Goal: Task Accomplishment & Management: Use online tool/utility

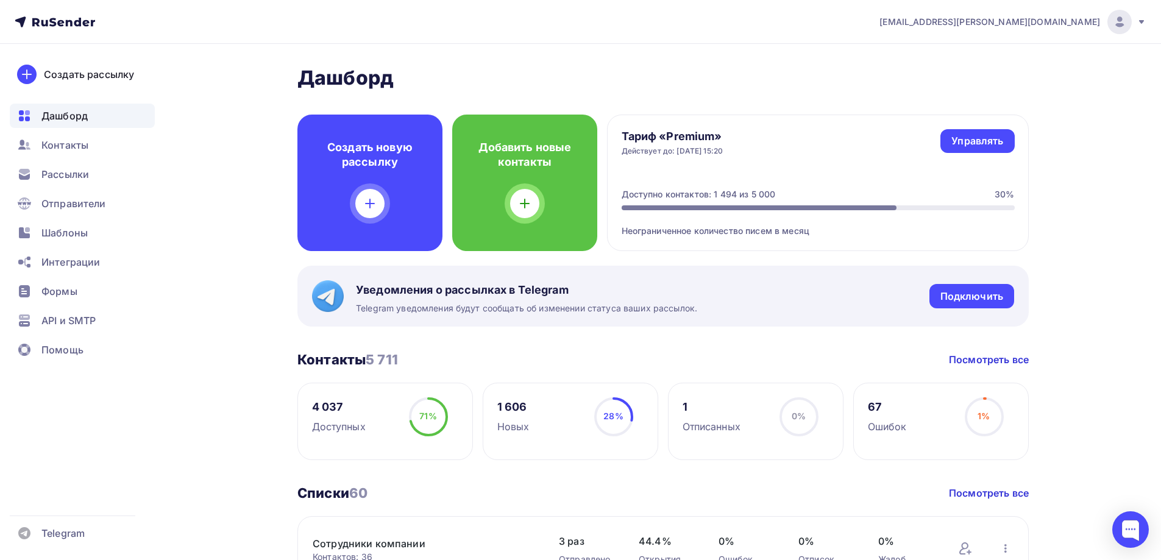
click at [105, 226] on div "Шаблоны" at bounding box center [82, 233] width 145 height 24
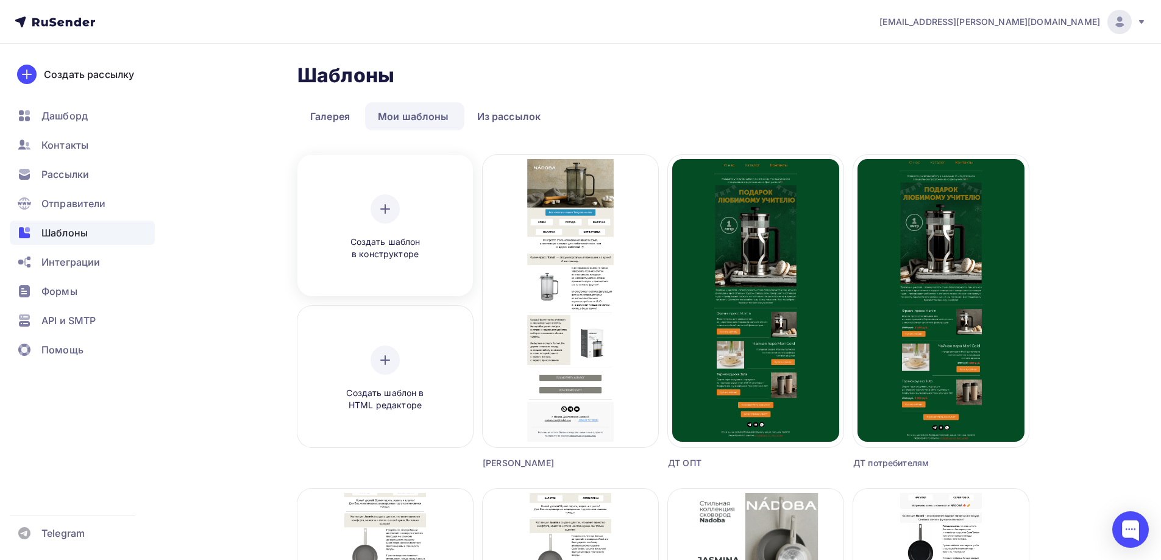
click at [383, 222] on div at bounding box center [384, 208] width 29 height 29
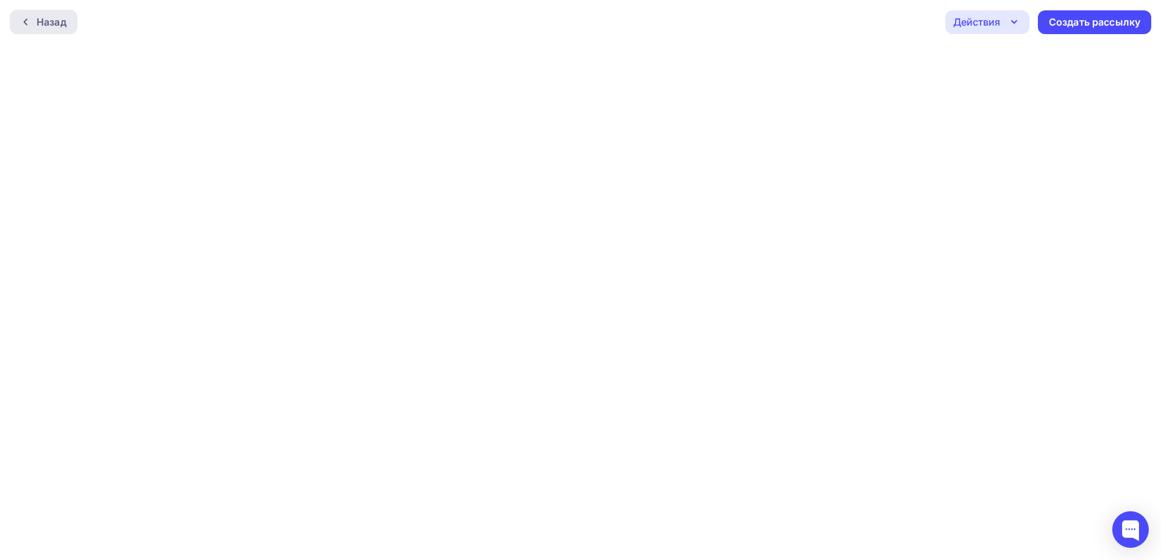
click at [46, 27] on div "Назад" at bounding box center [52, 22] width 30 height 15
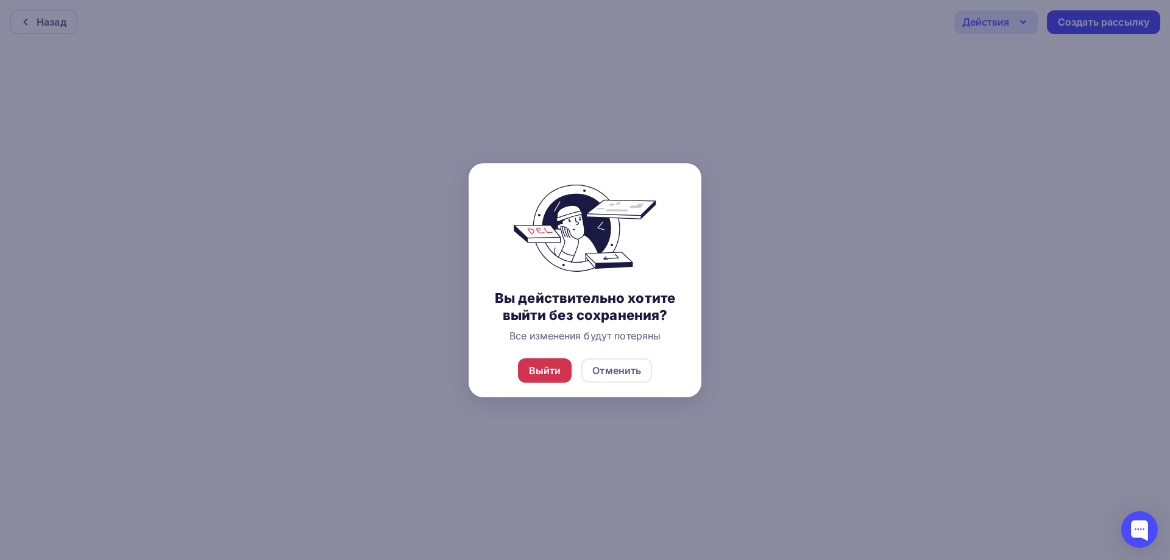
click at [565, 368] on div "Выйти" at bounding box center [545, 370] width 54 height 24
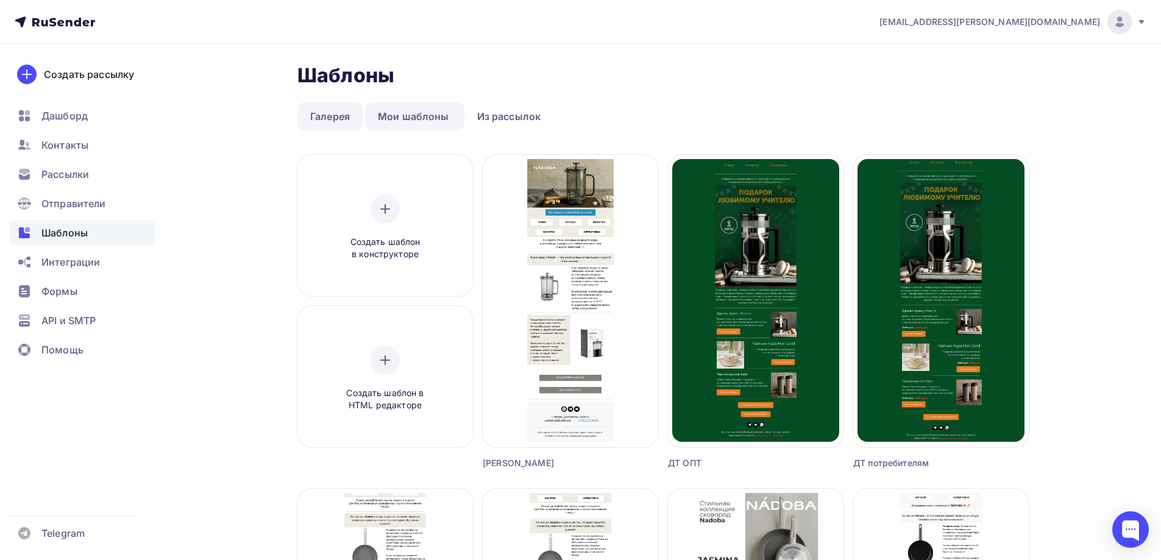
click at [339, 118] on link "Галерея" at bounding box center [329, 116] width 65 height 28
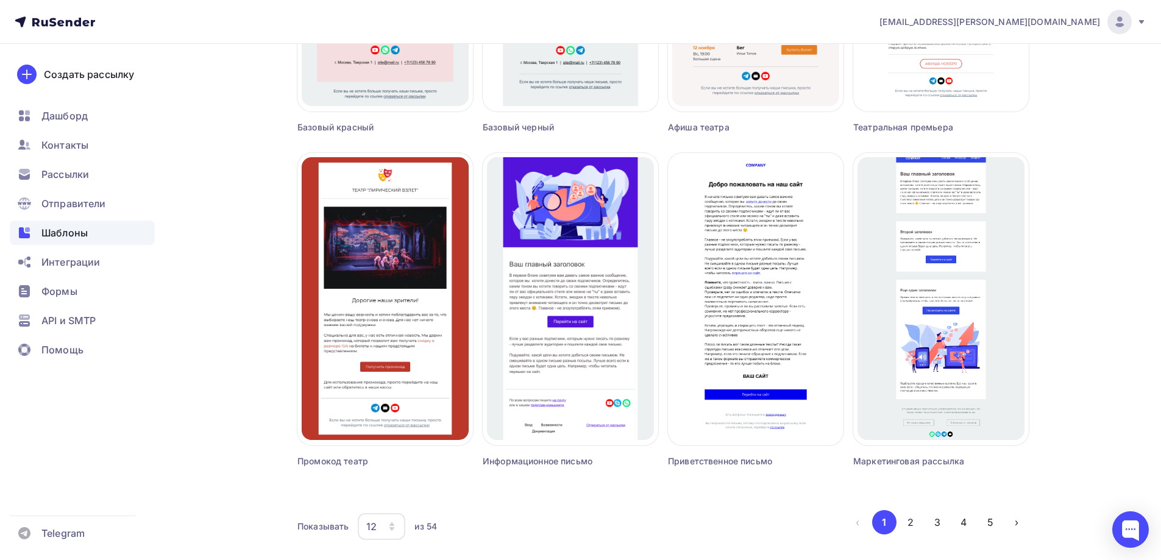
scroll to position [670, 0]
click at [375, 518] on div "12" at bounding box center [371, 525] width 10 height 15
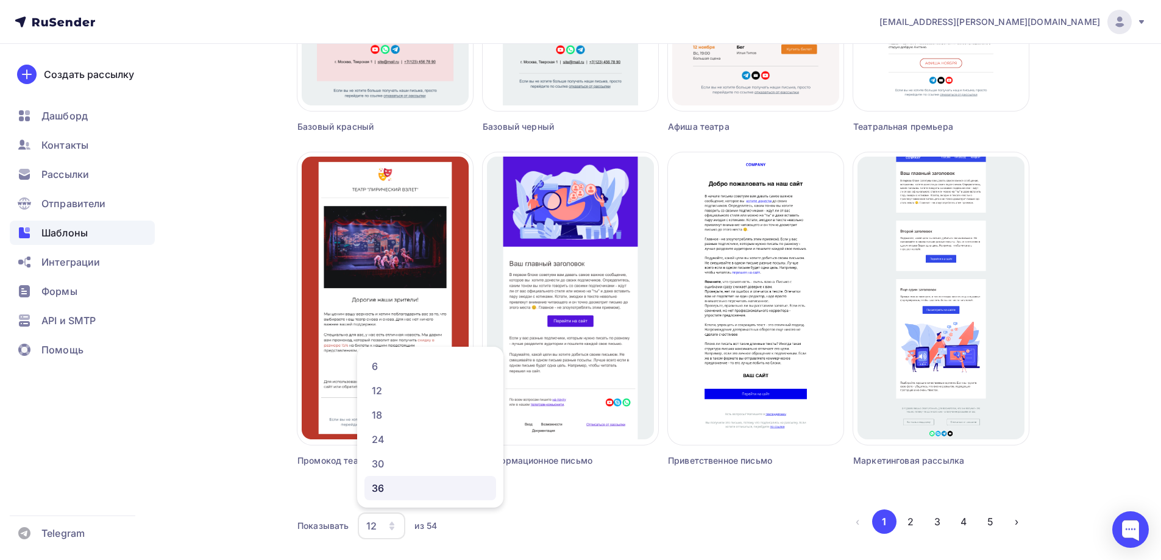
click at [385, 481] on div "36" at bounding box center [430, 488] width 117 height 15
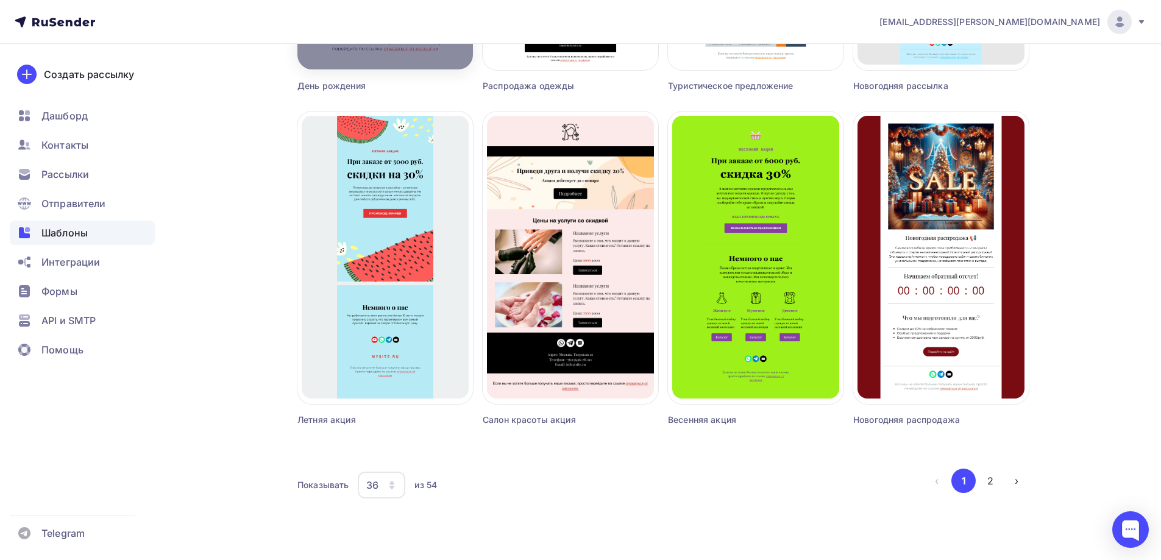
scroll to position [2717, 0]
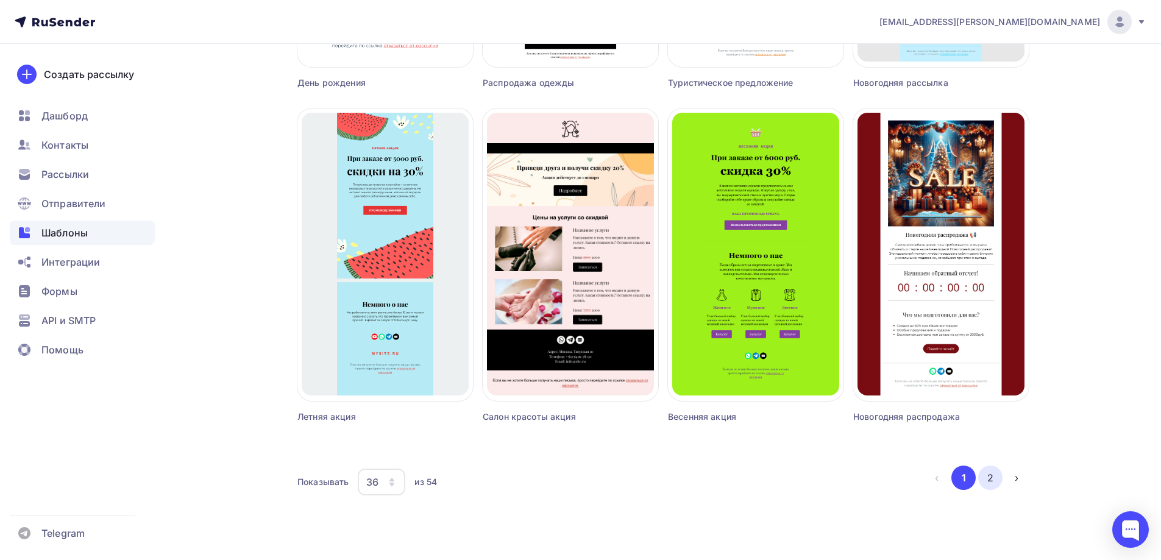
click at [986, 480] on button "2" at bounding box center [990, 477] width 24 height 24
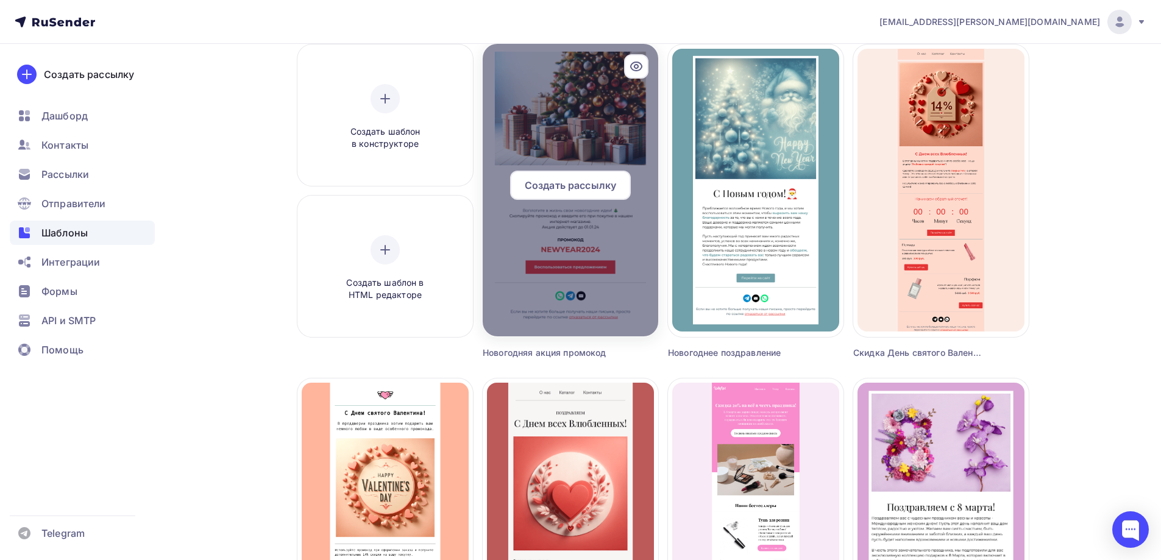
scroll to position [0, 0]
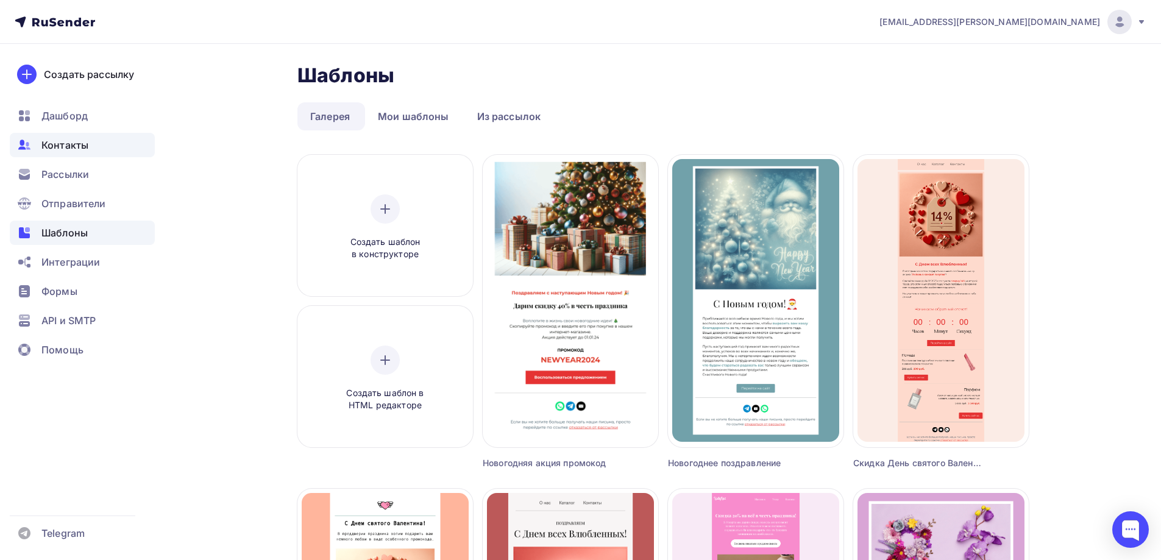
click at [46, 143] on span "Контакты" at bounding box center [64, 145] width 47 height 15
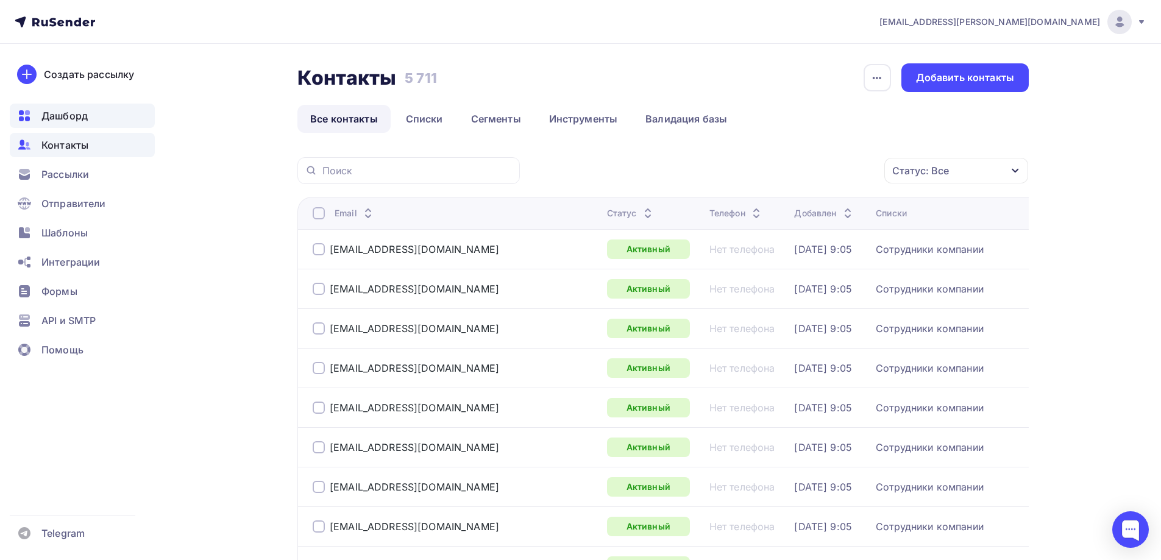
click at [69, 104] on div "Дашборд" at bounding box center [82, 116] width 145 height 24
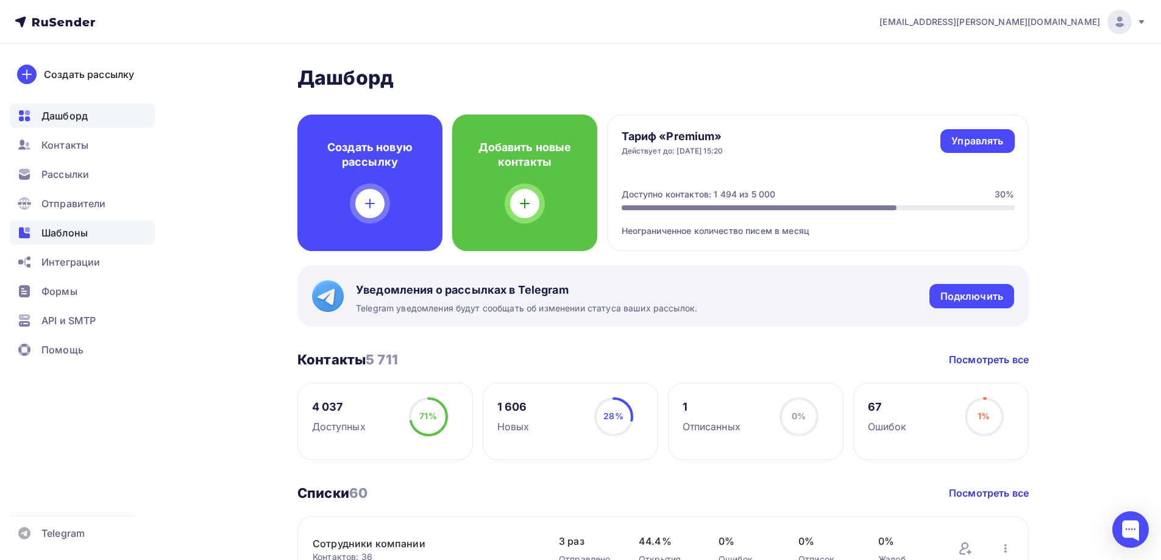
click at [106, 227] on div "Шаблоны" at bounding box center [82, 233] width 145 height 24
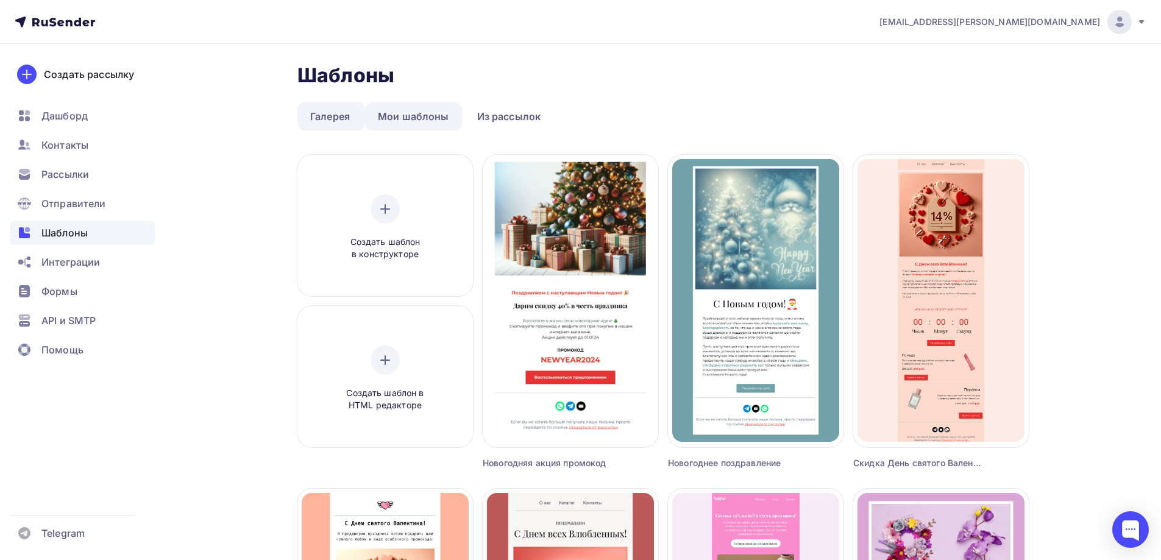
click at [436, 119] on link "Мои шаблоны" at bounding box center [413, 116] width 97 height 28
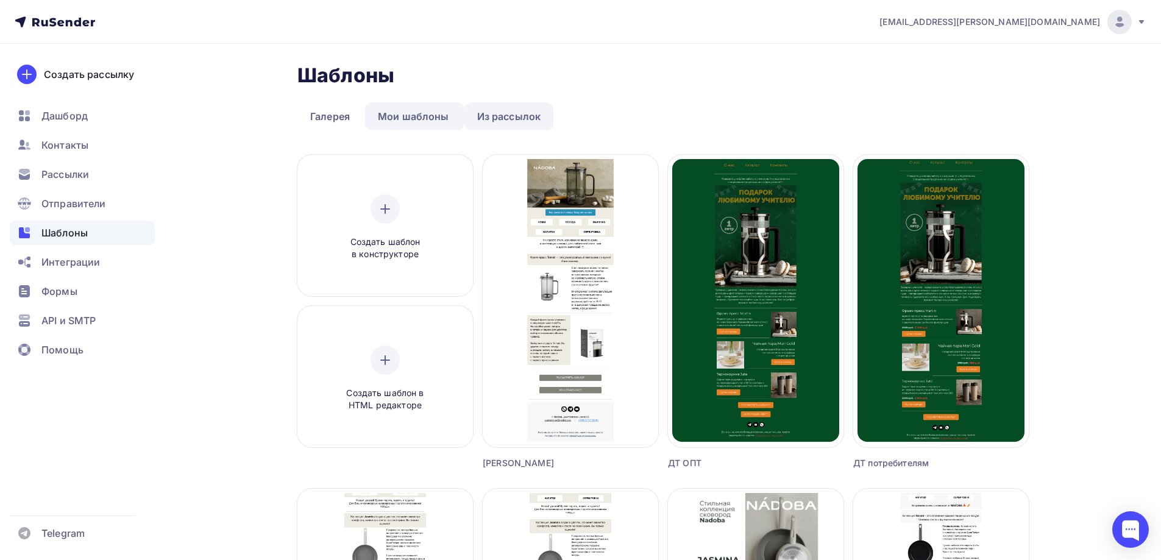
click at [536, 113] on link "Из рассылок" at bounding box center [509, 116] width 90 height 28
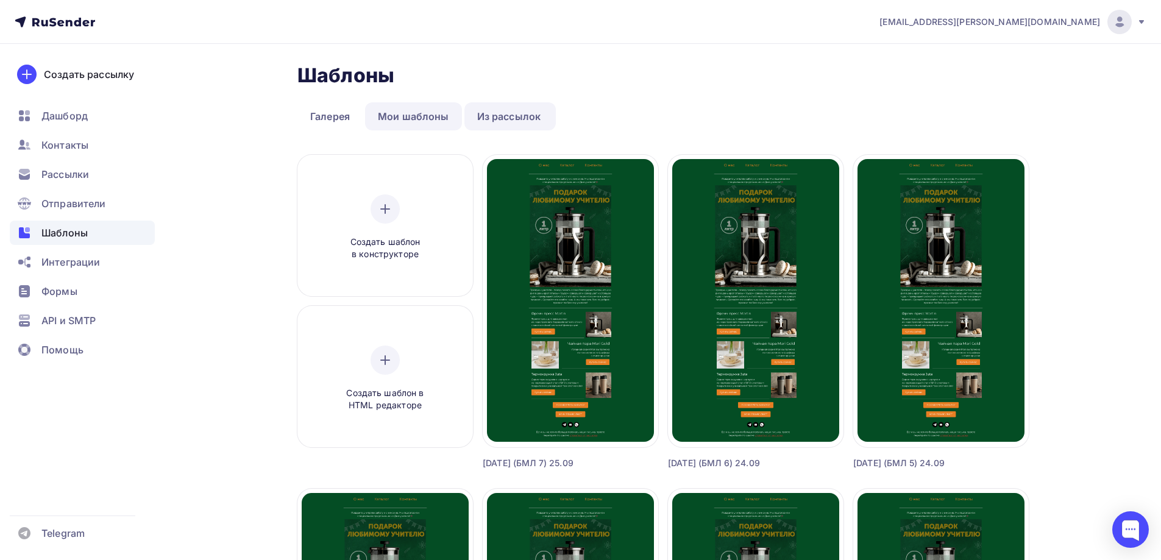
click at [453, 115] on link "Мои шаблоны" at bounding box center [413, 116] width 97 height 28
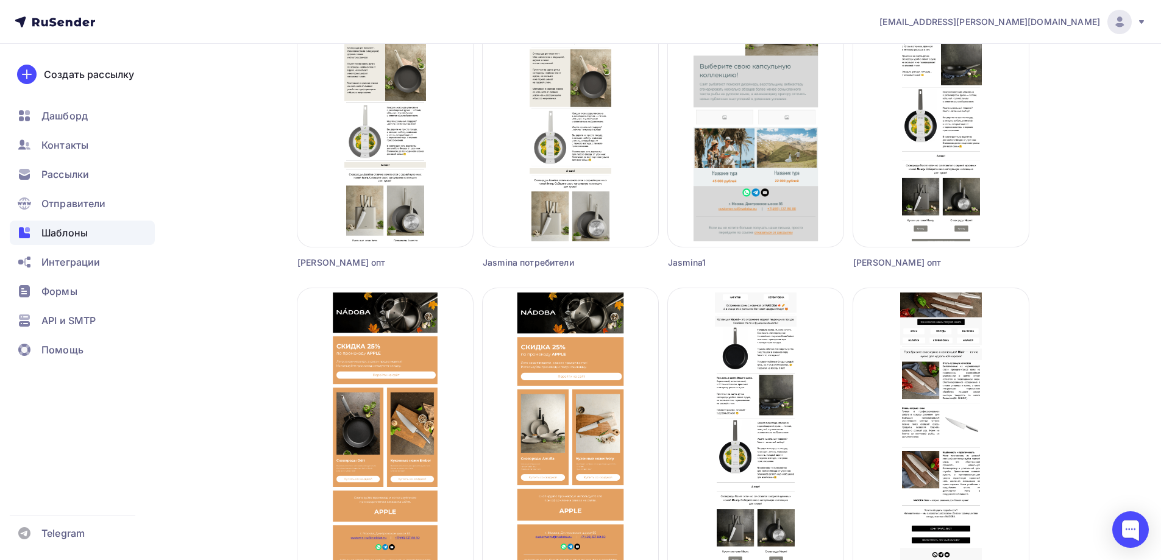
scroll to position [670, 0]
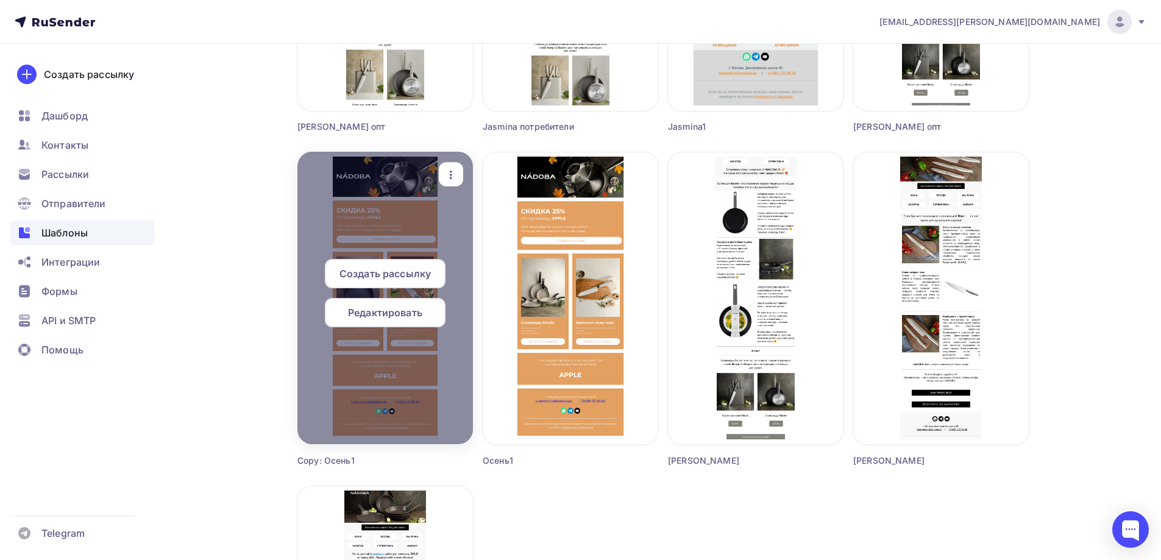
click at [371, 311] on span "Редактировать" at bounding box center [385, 312] width 74 height 15
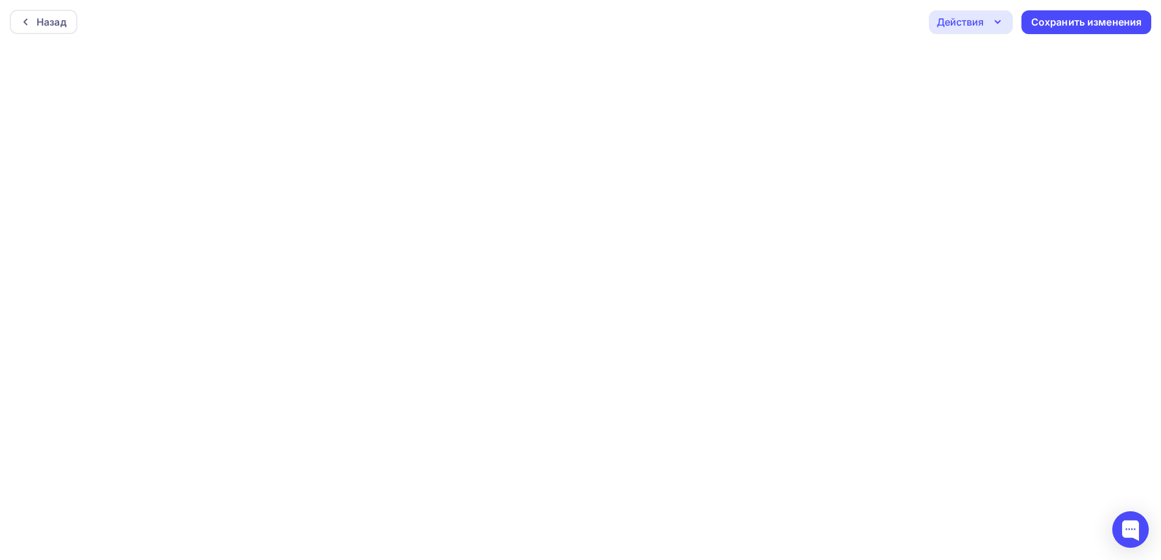
scroll to position [3, 0]
click at [1070, 16] on div "Сохранить изменения" at bounding box center [1086, 19] width 111 height 14
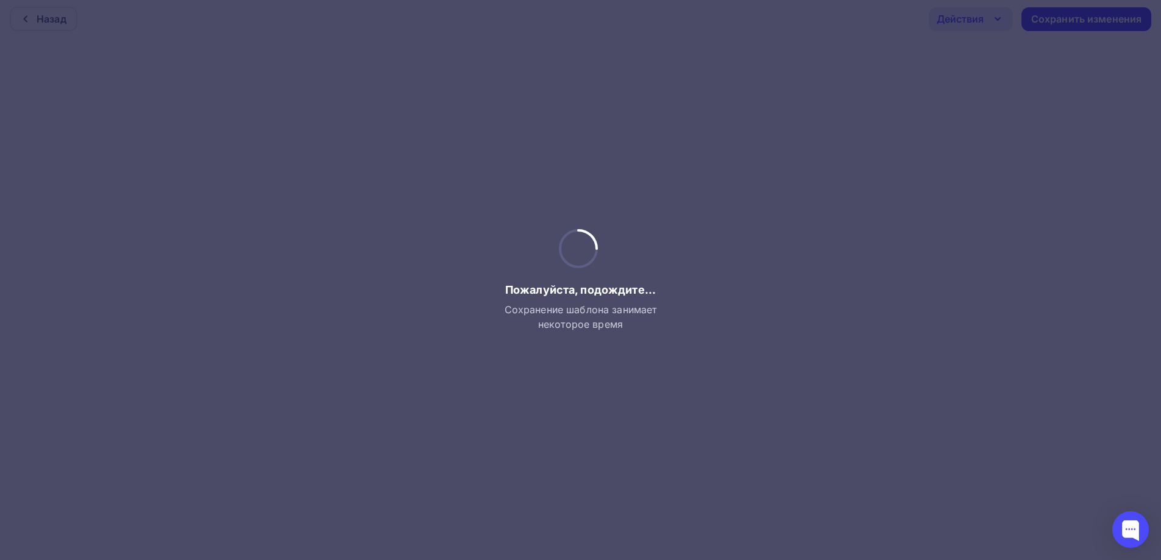
drag, startPoint x: 866, startPoint y: 408, endPoint x: 859, endPoint y: 408, distance: 6.7
click at [863, 408] on div at bounding box center [580, 280] width 1161 height 560
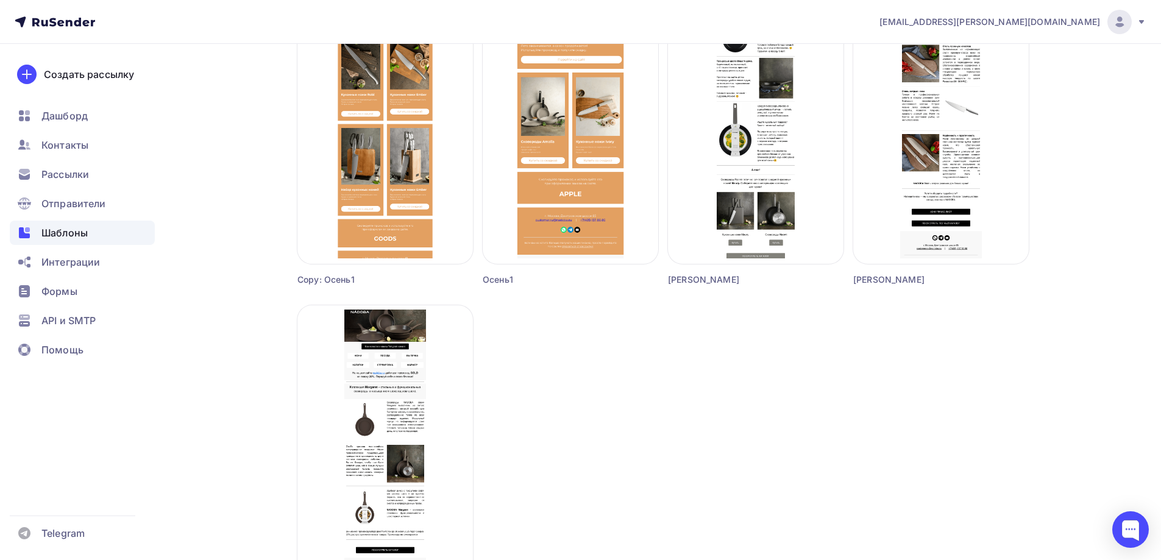
scroll to position [731, 0]
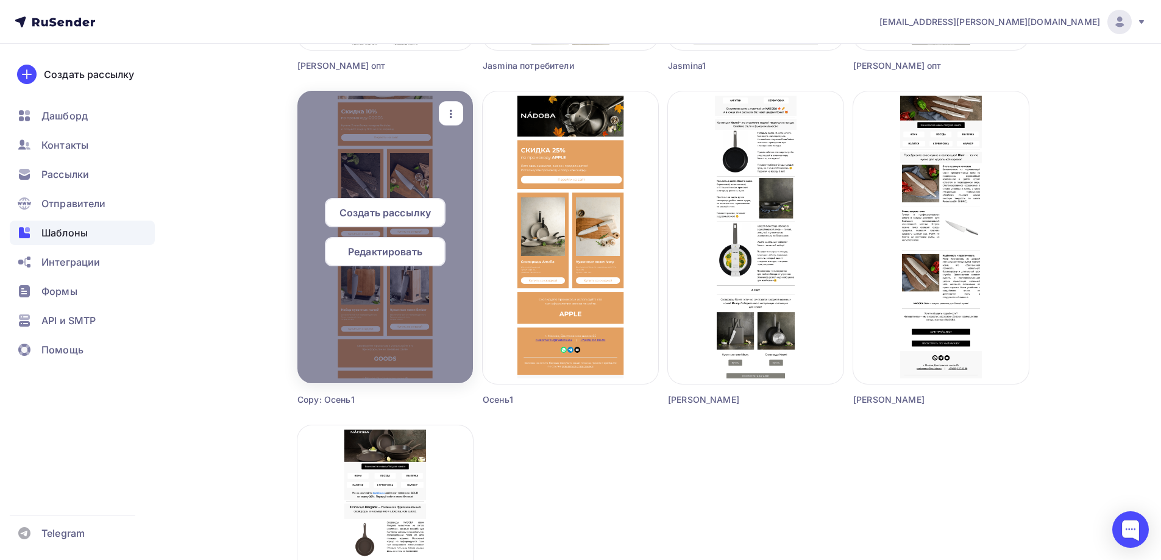
click at [400, 247] on span "Редактировать" at bounding box center [385, 251] width 74 height 15
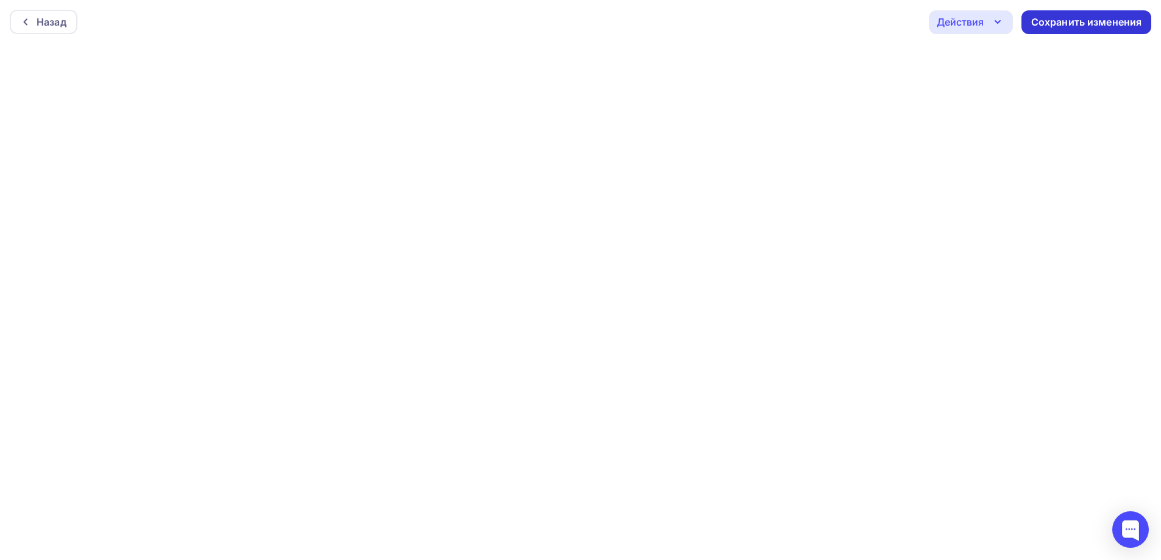
click at [1098, 18] on div "Сохранить изменения" at bounding box center [1086, 22] width 111 height 14
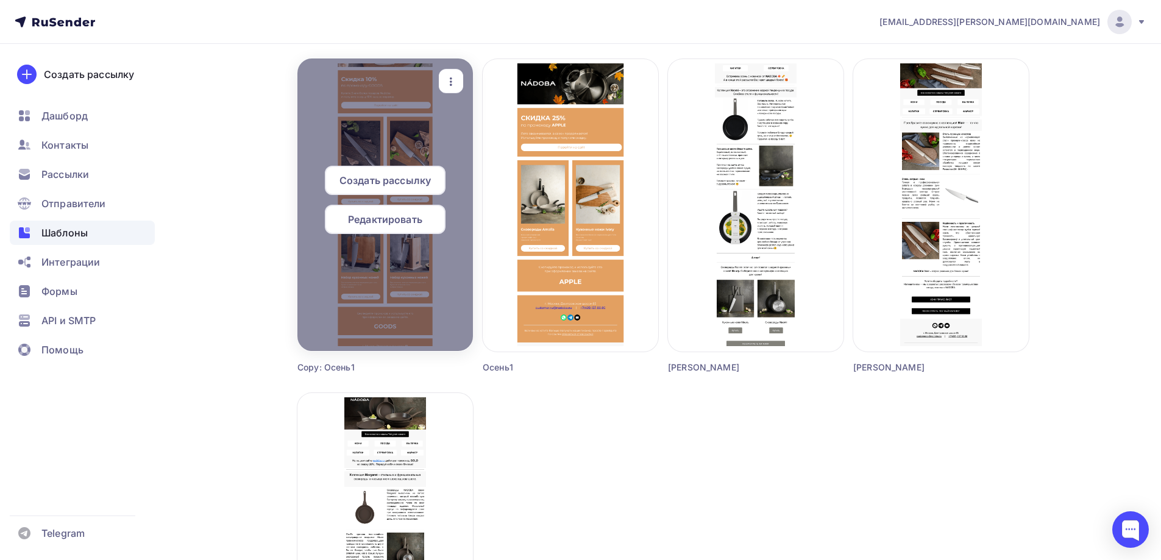
scroll to position [670, 0]
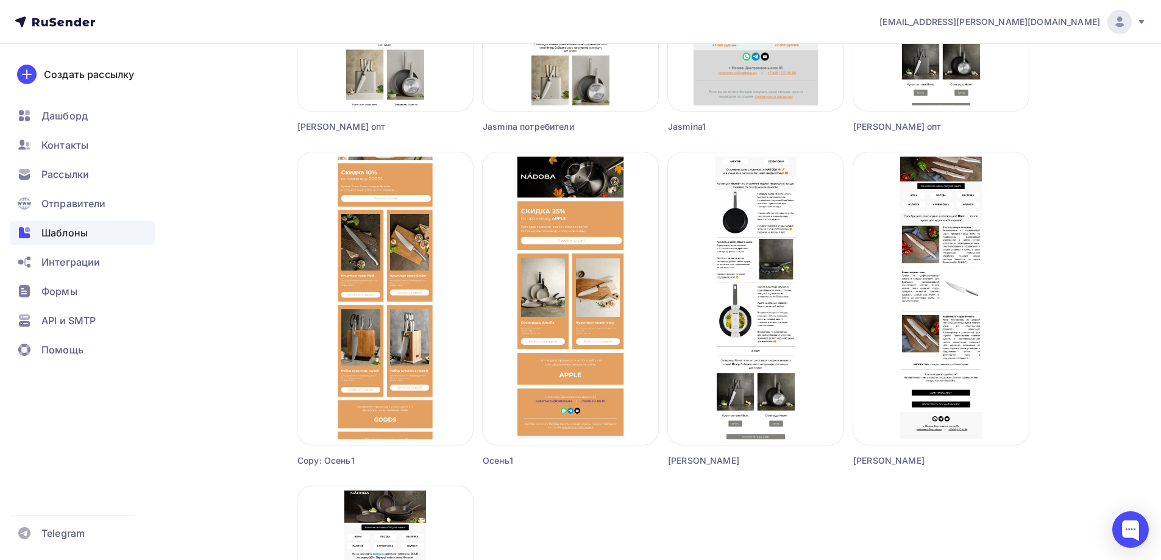
drag, startPoint x: 453, startPoint y: 169, endPoint x: 451, endPoint y: 132, distance: 37.2
click at [451, 132] on div "Создать шаблон в конструкторе Создать шаблон в HTML редакторе Создать рассылку …" at bounding box center [662, 158] width 731 height 1346
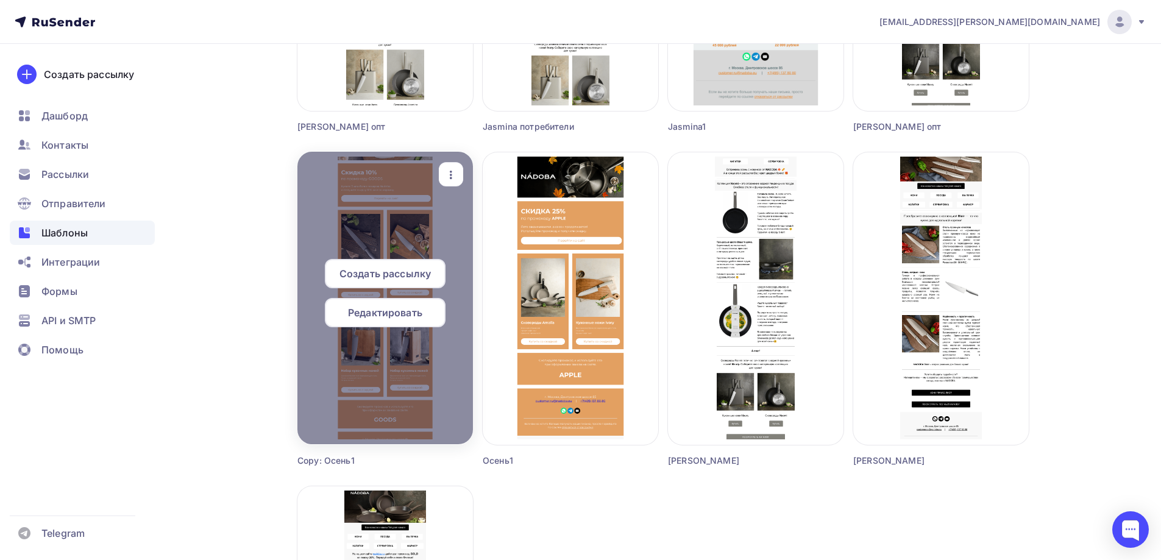
drag, startPoint x: 448, startPoint y: 224, endPoint x: 344, endPoint y: 168, distance: 118.8
click at [344, 168] on div at bounding box center [384, 298] width 175 height 292
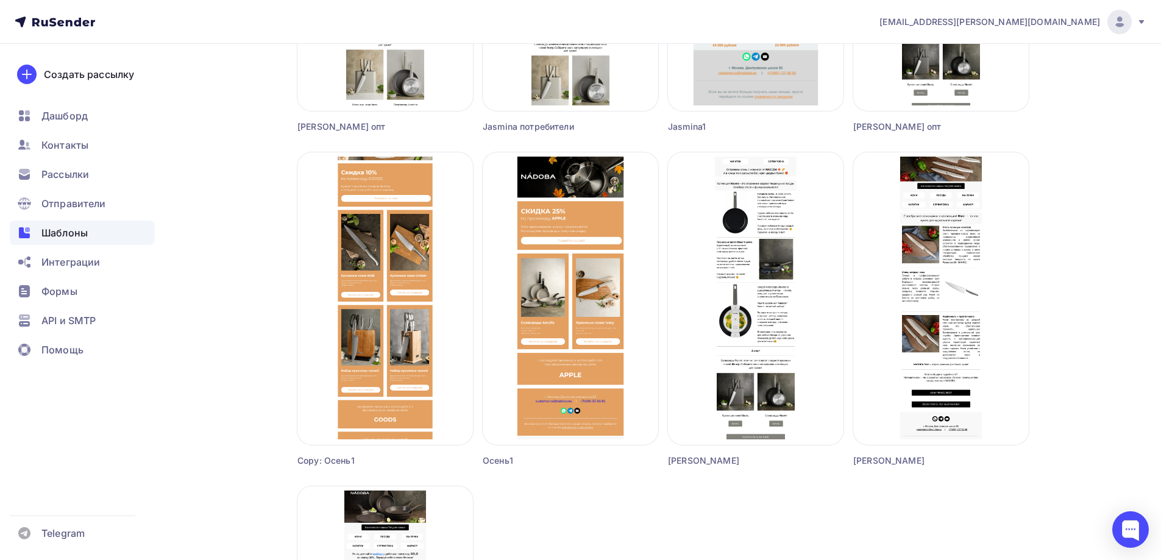
click at [233, 229] on div "Шаблоны Шаблоны Галерея Мои шаблоны Из рассылок Создать шаблон в конструкторе С…" at bounding box center [580, 156] width 999 height 1564
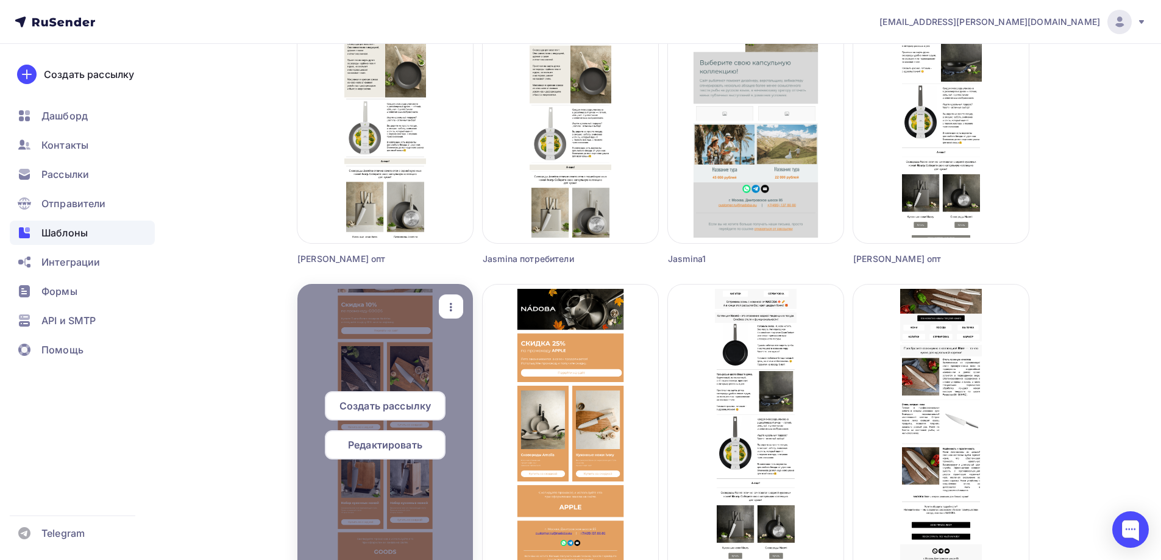
scroll to position [548, 0]
